Goal: Transaction & Acquisition: Purchase product/service

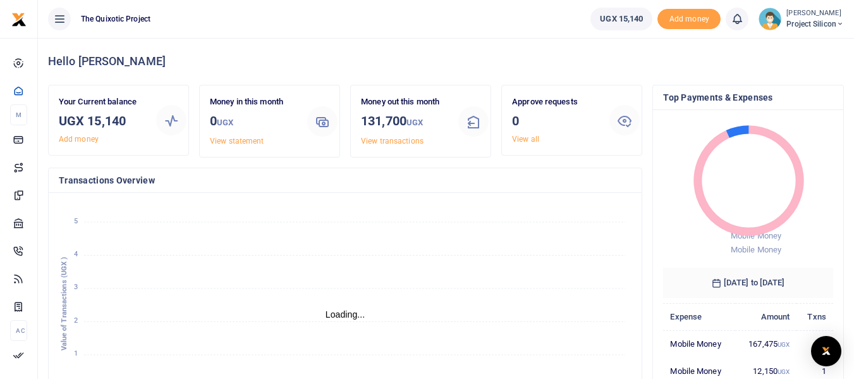
scroll to position [10, 10]
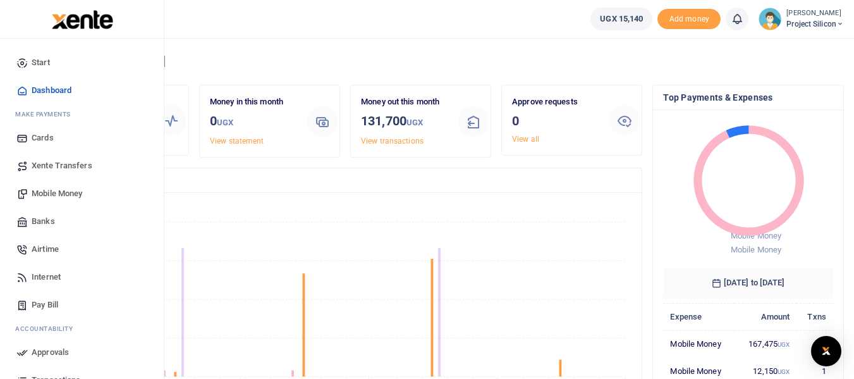
click at [47, 188] on span "Mobile Money" at bounding box center [57, 193] width 51 height 13
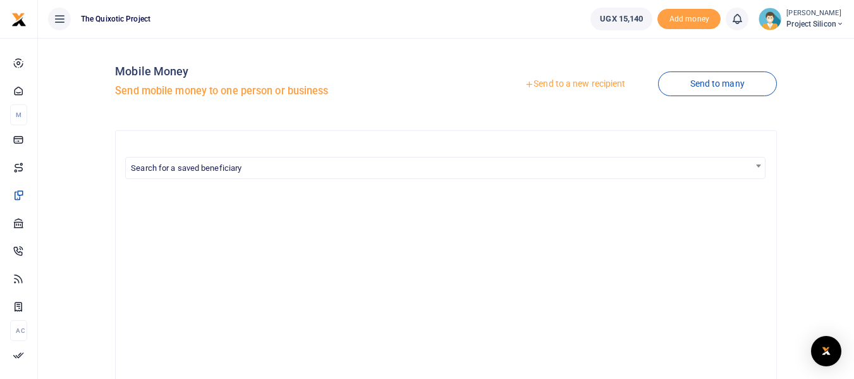
click at [548, 80] on link "Send to a new recipient" at bounding box center [575, 84] width 165 height 23
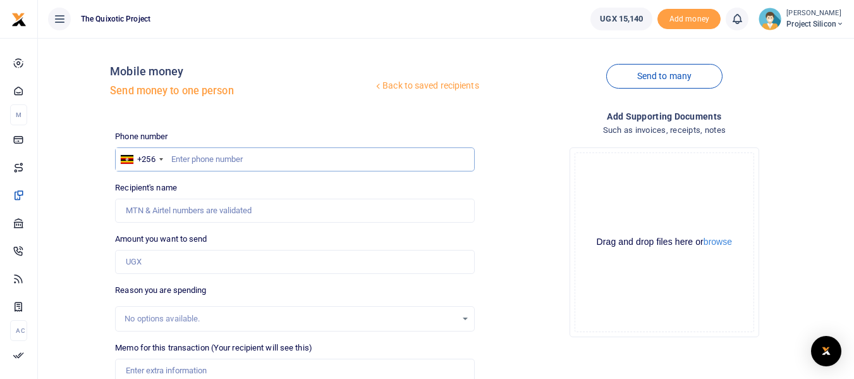
click at [302, 156] on input "text" at bounding box center [294, 159] width 359 height 24
type input "0774888515"
type input "[PERSON_NAME]"
type input "0774888515"
click at [213, 268] on input "Amount you want to send" at bounding box center [294, 262] width 359 height 24
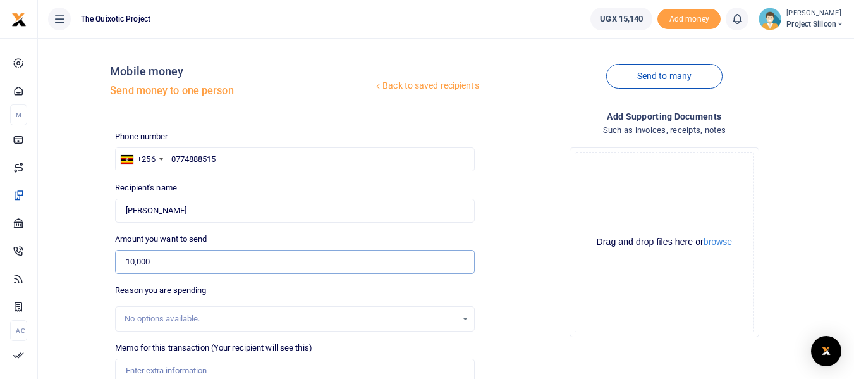
type input "10,000"
click at [206, 369] on input "Memo for this transaction (Your recipient will see this)" at bounding box center [294, 371] width 359 height 24
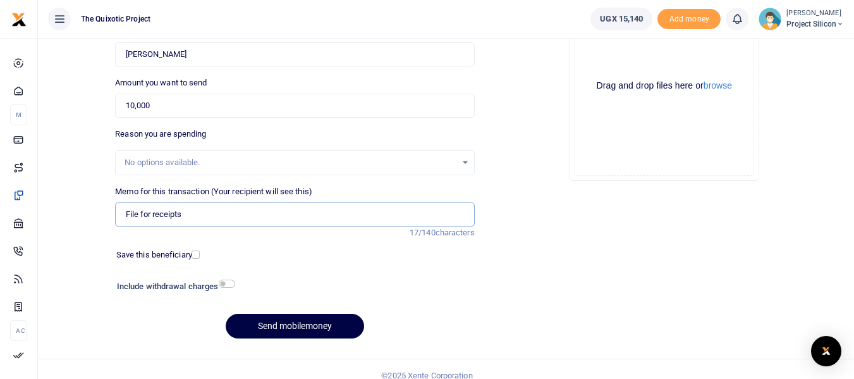
scroll to position [169, 0]
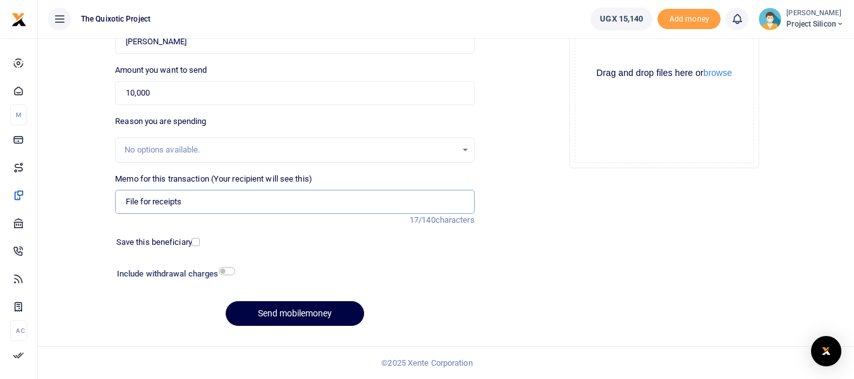
type input "File for receipts"
click at [231, 269] on input "checkbox" at bounding box center [227, 271] width 16 height 8
checkbox input "true"
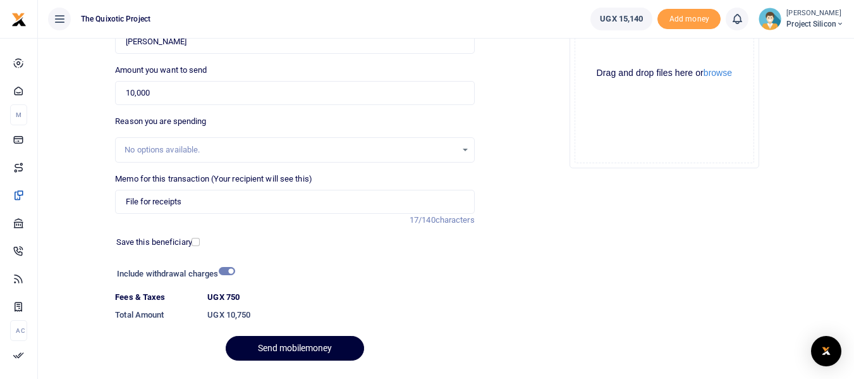
click at [296, 341] on button "Send mobilemoney" at bounding box center [295, 348] width 139 height 25
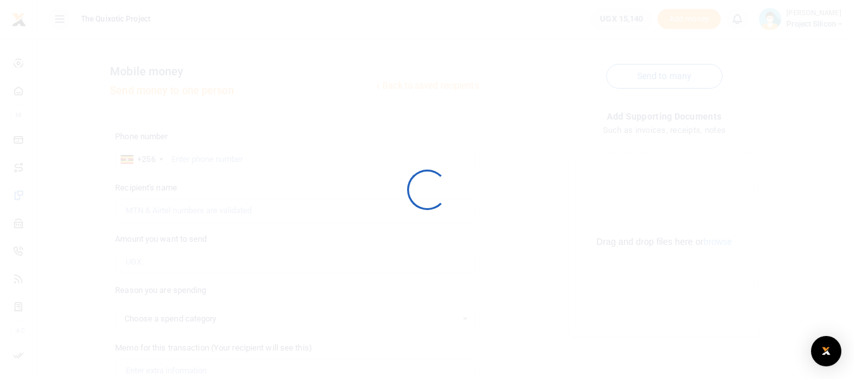
select select
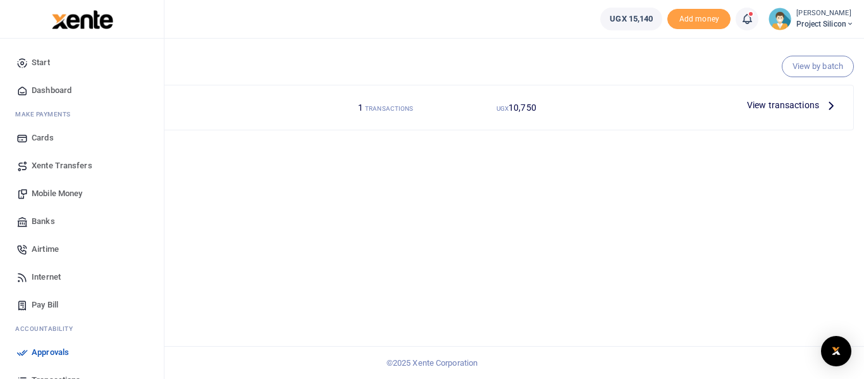
click at [47, 349] on span "Approvals" at bounding box center [50, 352] width 37 height 13
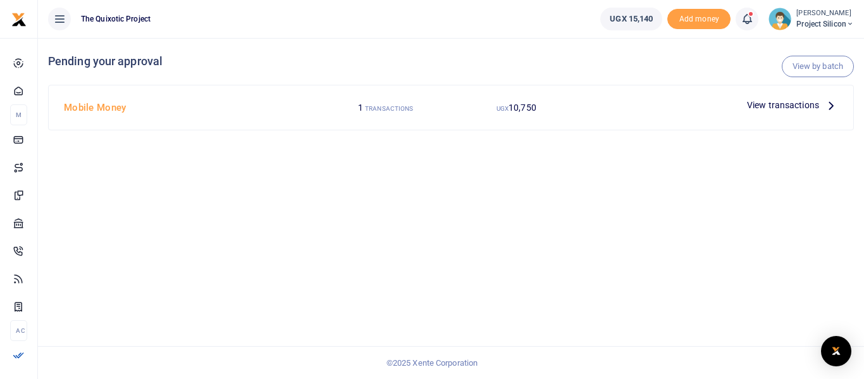
click at [787, 112] on span "View transactions" at bounding box center [783, 105] width 72 height 14
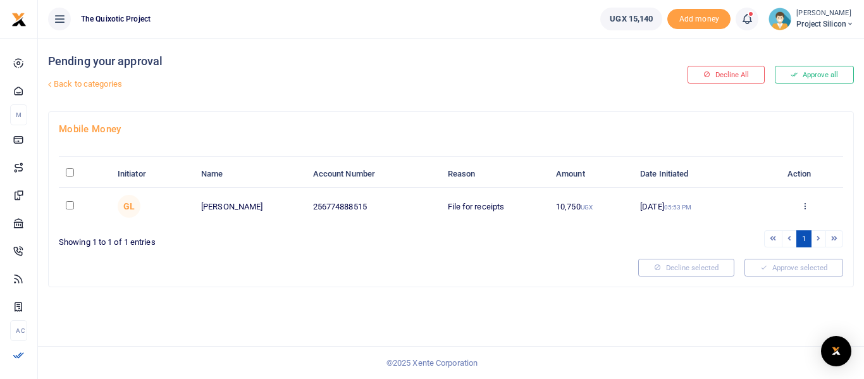
click at [66, 203] on input "checkbox" at bounding box center [70, 205] width 8 height 8
checkbox input "true"
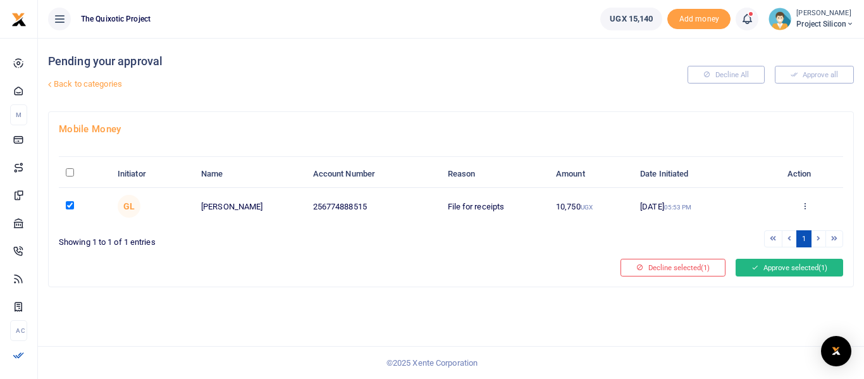
click at [755, 268] on icon at bounding box center [754, 267] width 7 height 9
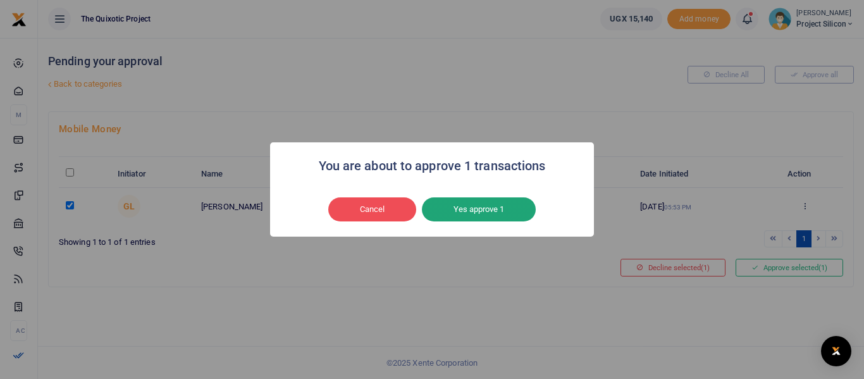
click at [482, 206] on button "Yes approve 1" at bounding box center [479, 209] width 114 height 24
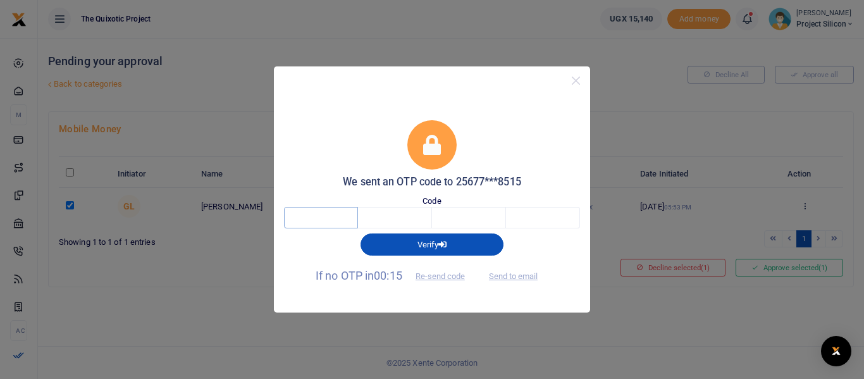
click at [314, 215] on input "text" at bounding box center [321, 218] width 74 height 22
type input "6"
type input "7"
type input "4"
type input "2"
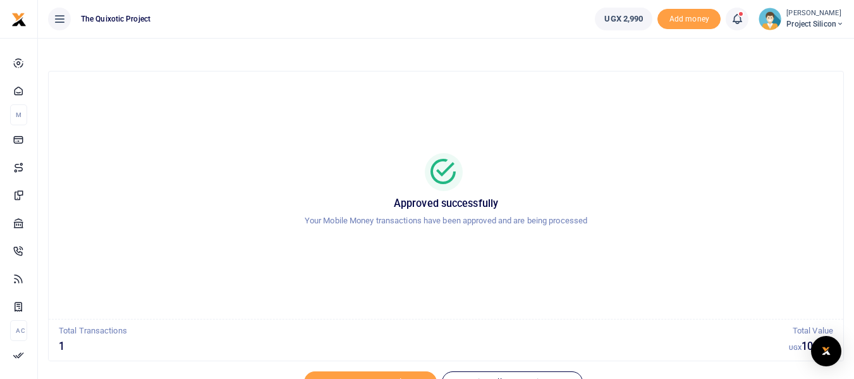
click at [835, 23] on span "Project Silicon" at bounding box center [816, 23] width 58 height 11
click at [778, 114] on link "Logout" at bounding box center [796, 116] width 100 height 18
